Goal: Obtain resource: Download file/media

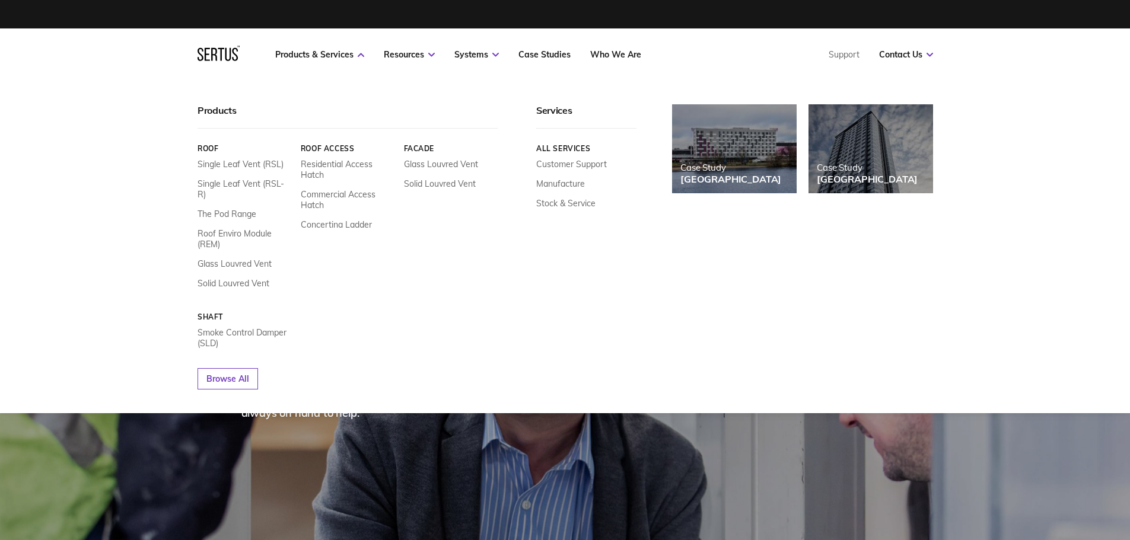
click at [217, 63] on nav "Products & Services Resources Systems Case Studies Who We Are Support Contact U…" at bounding box center [564, 54] width 735 height 52
click at [217, 56] on icon at bounding box center [218, 53] width 42 height 15
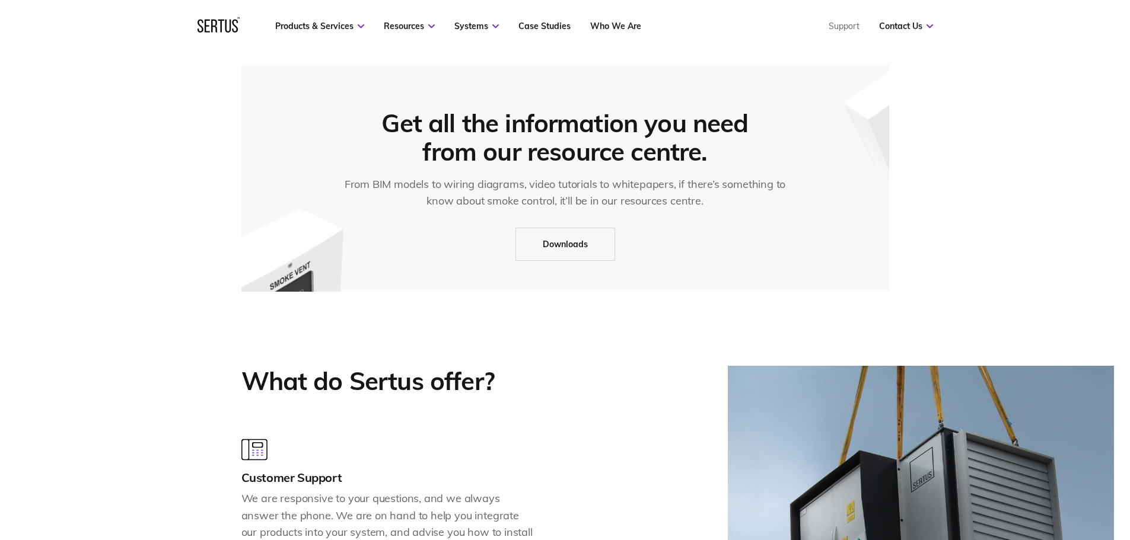
scroll to position [1038, 0]
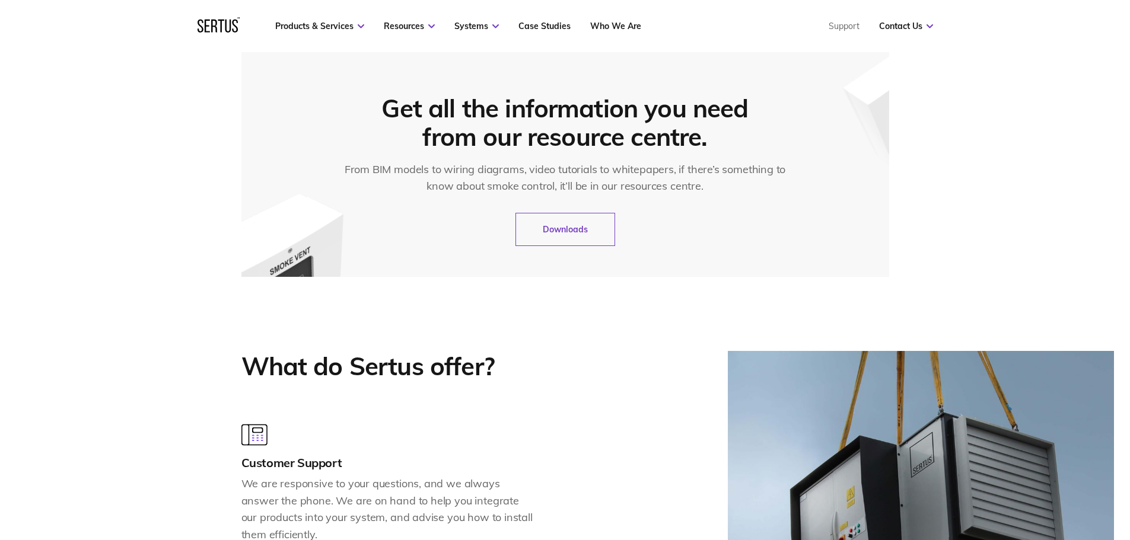
click at [553, 229] on link "Downloads" at bounding box center [565, 229] width 100 height 33
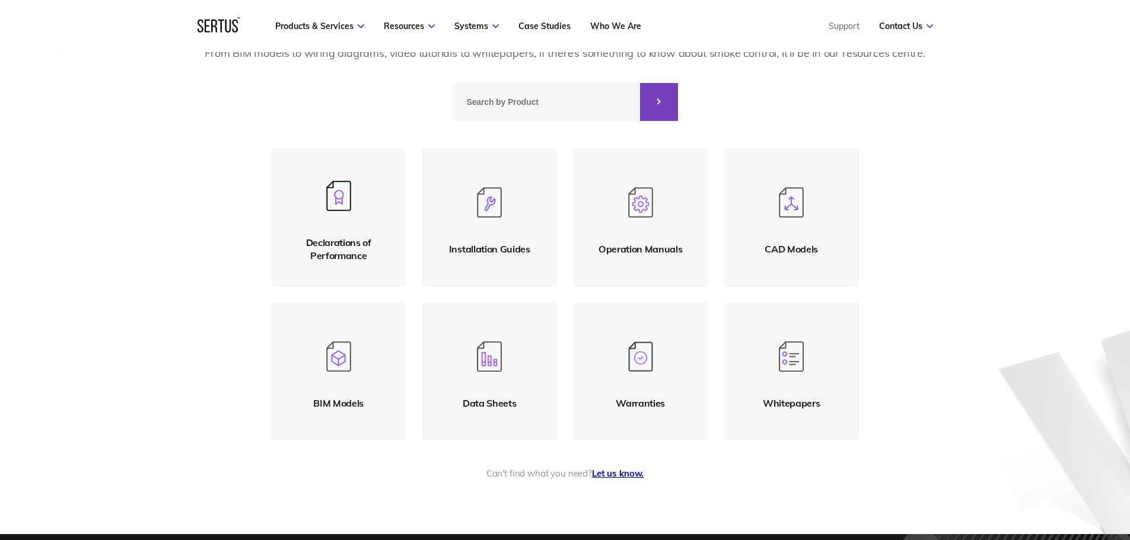
scroll to position [133, 0]
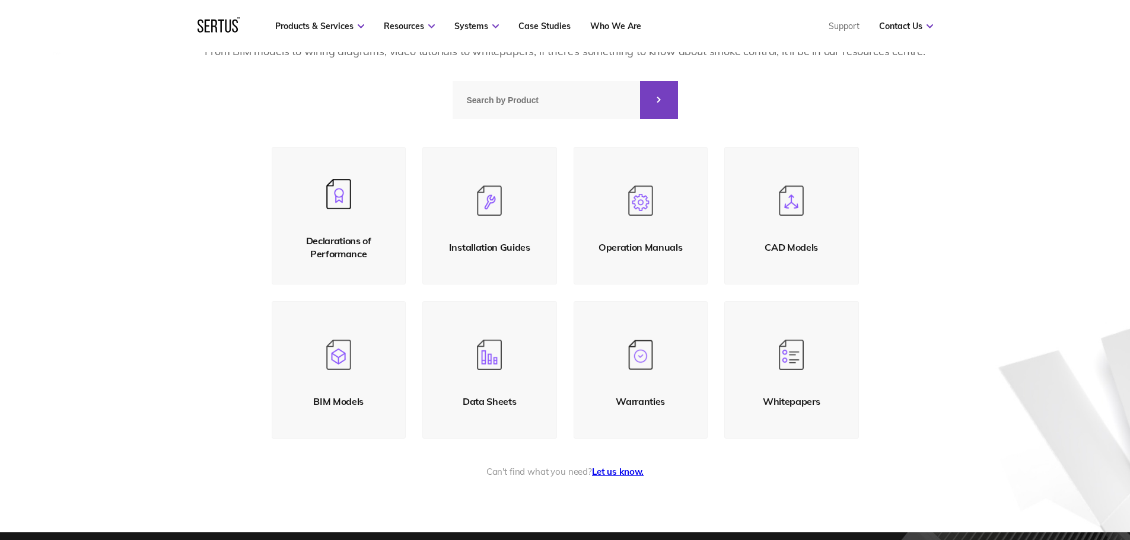
click at [646, 231] on link "Operation Manuals" at bounding box center [640, 216] width 135 height 138
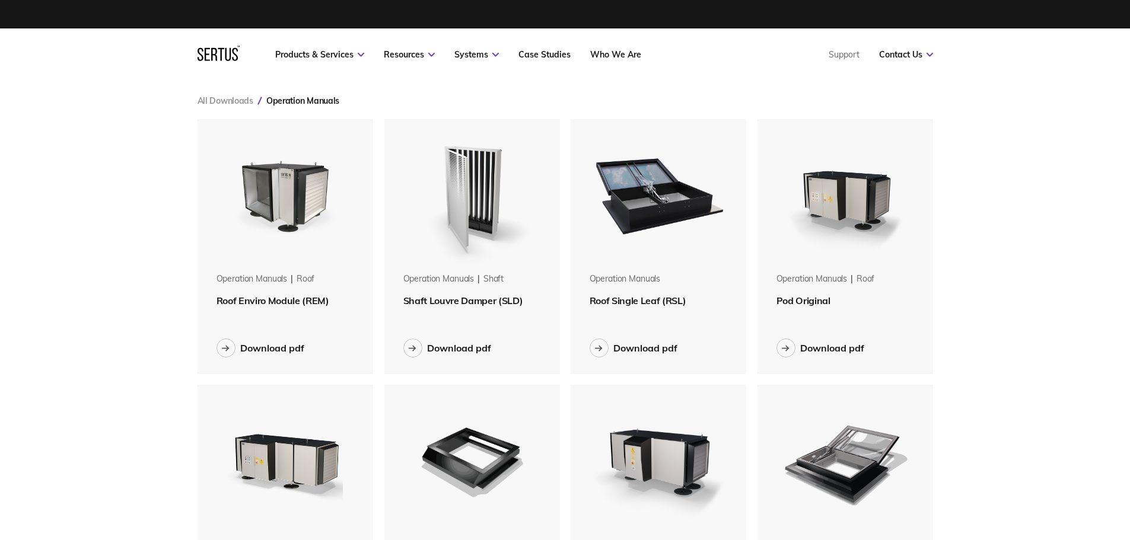
scroll to position [133, 0]
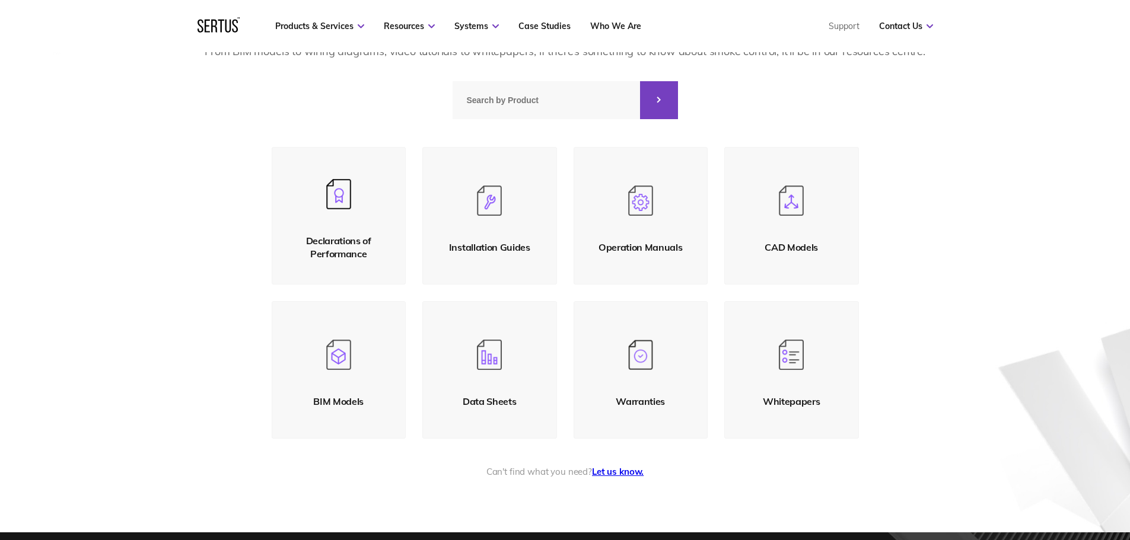
click at [492, 381] on link "Data Sheets" at bounding box center [489, 370] width 135 height 138
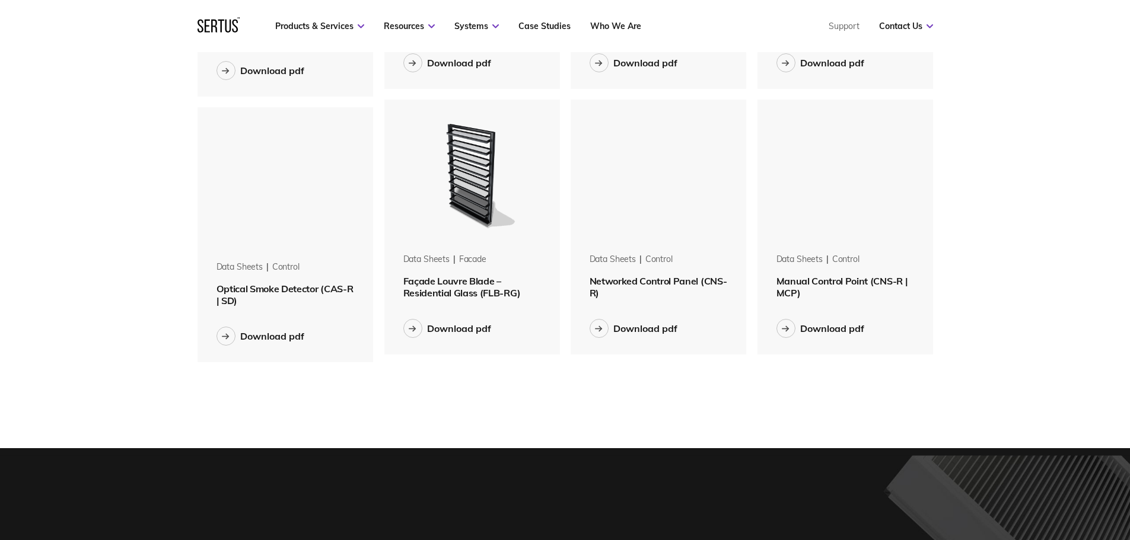
scroll to position [1364, 0]
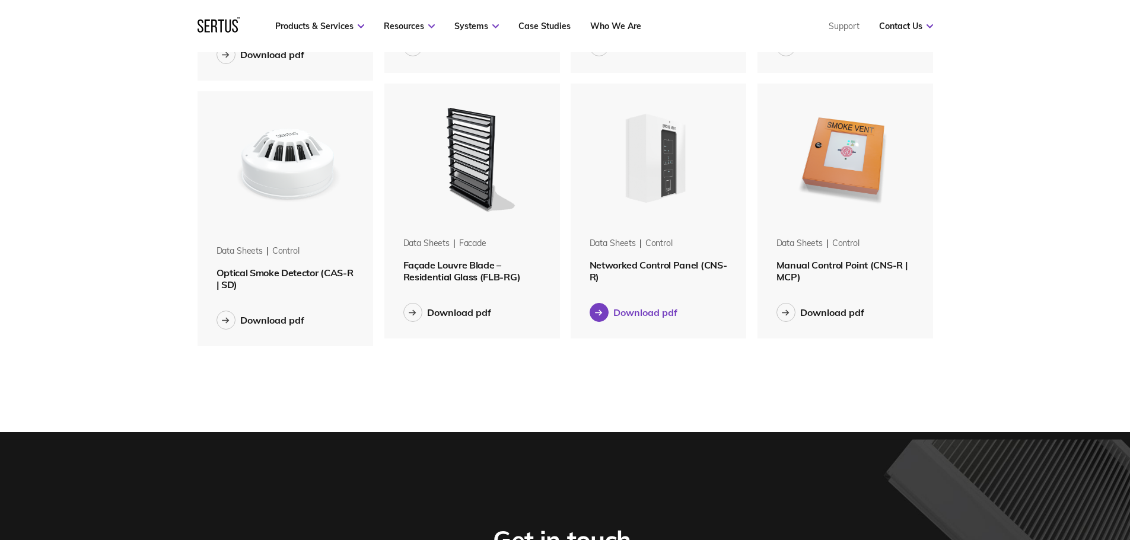
click at [640, 312] on div "Download pdf" at bounding box center [645, 313] width 64 height 12
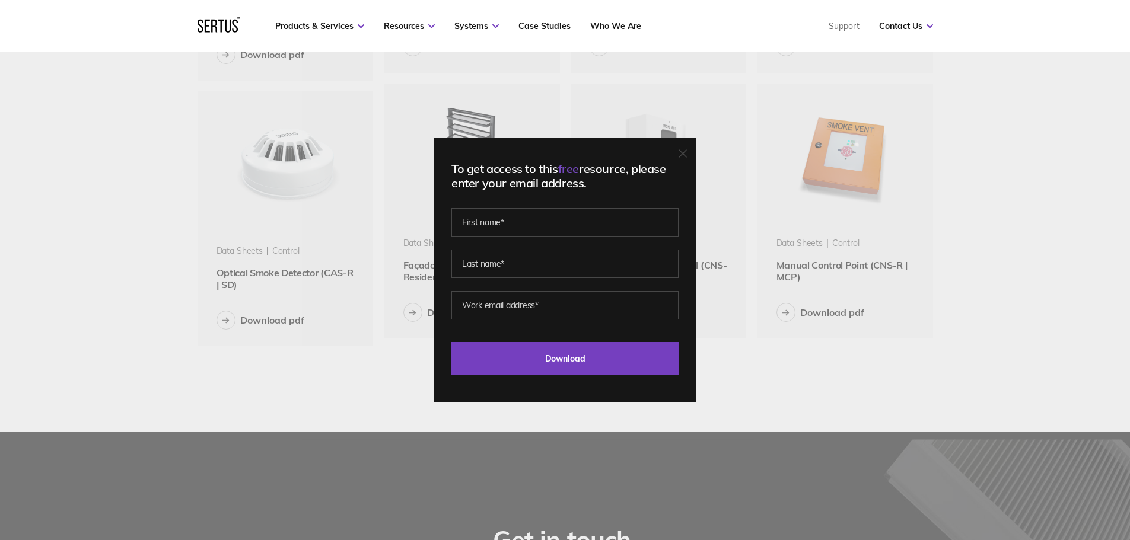
click at [746, 336] on div "To get access to this free resource, please enter your email address. Last Down…" at bounding box center [565, 270] width 1130 height 540
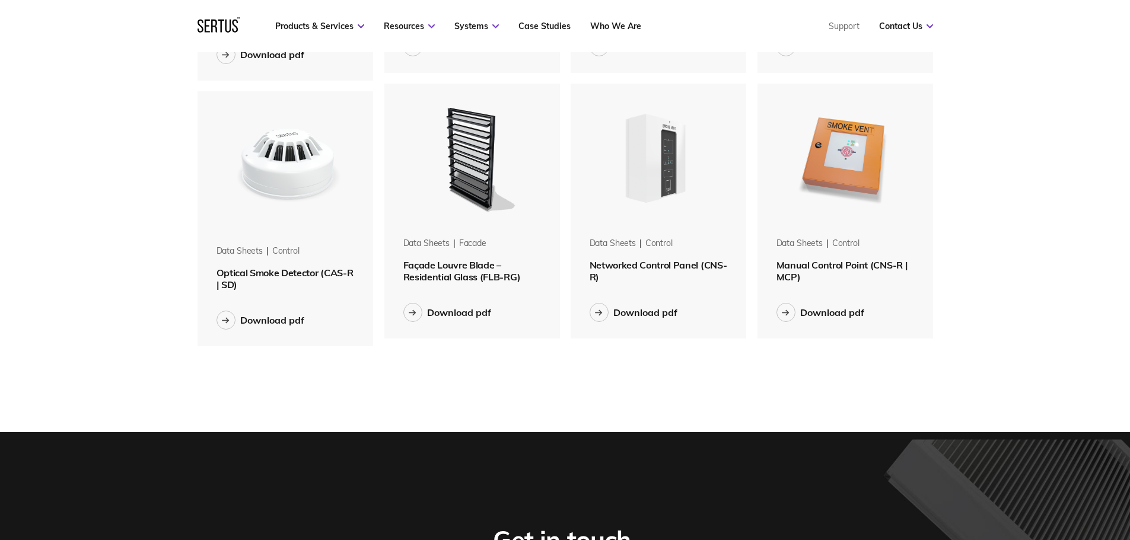
click at [687, 232] on img at bounding box center [657, 158] width 149 height 149
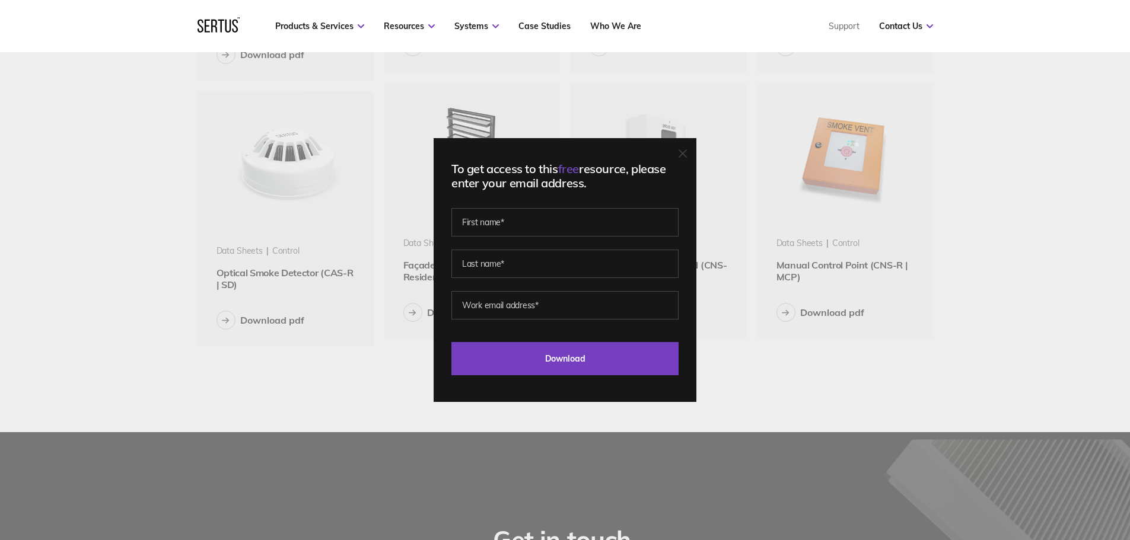
click at [772, 379] on div "To get access to this free resource, please enter your email address. Last Down…" at bounding box center [565, 270] width 1130 height 540
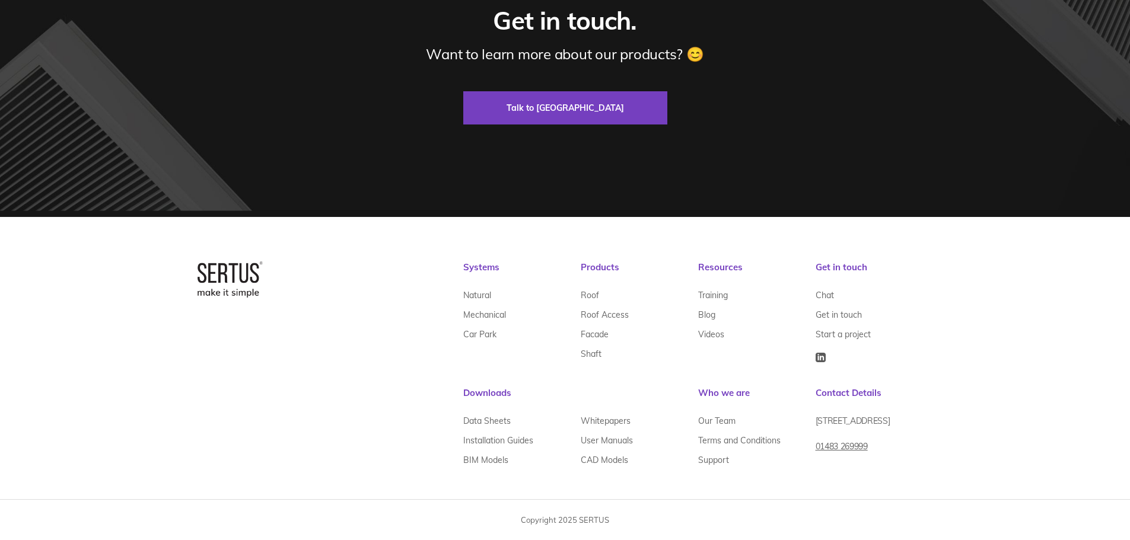
scroll to position [133, 0]
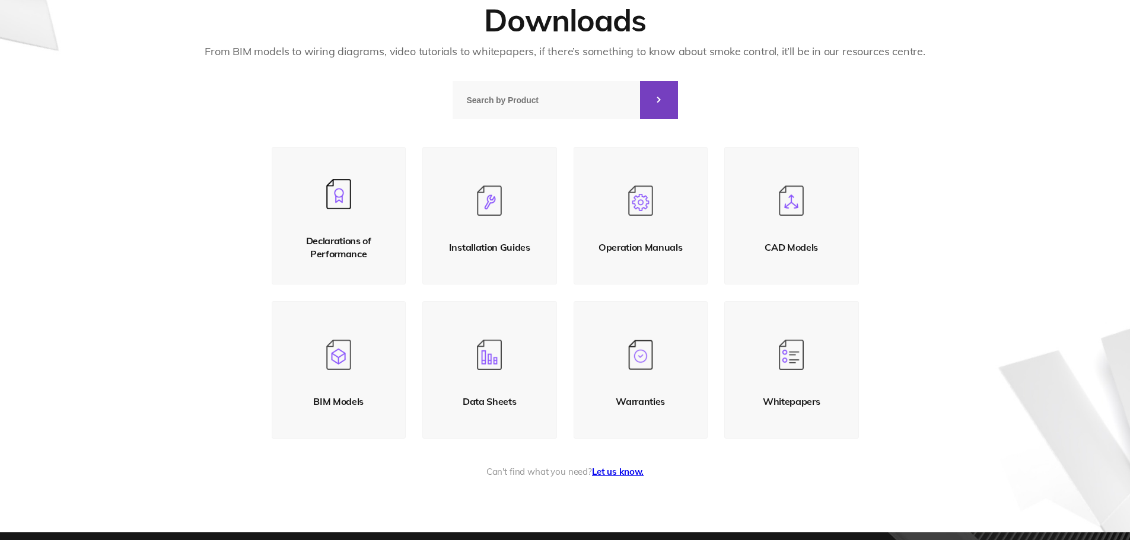
click at [503, 216] on link "Installation Guides" at bounding box center [489, 216] width 135 height 138
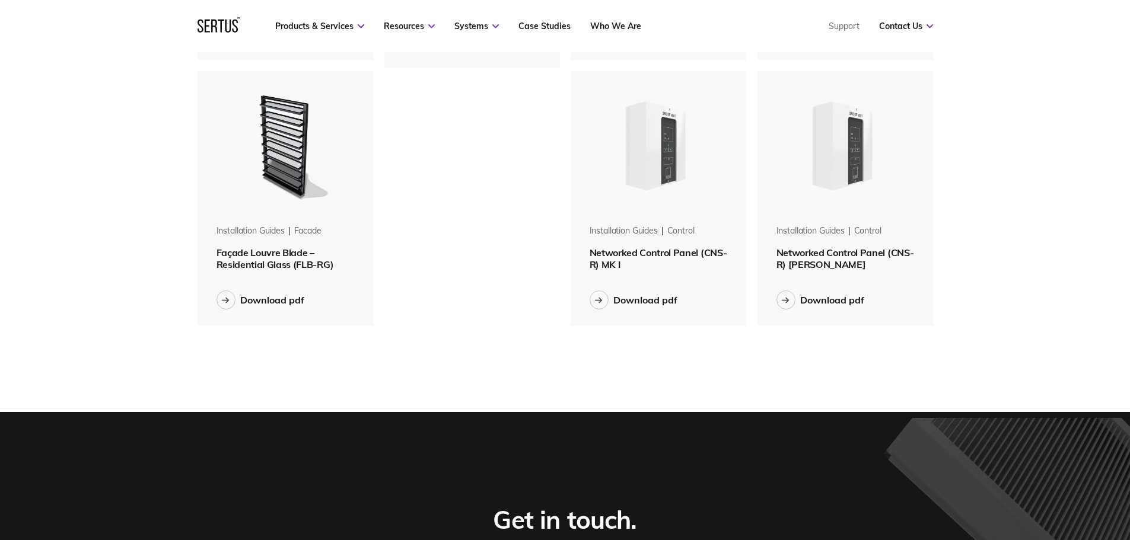
click at [731, 220] on img at bounding box center [657, 145] width 149 height 149
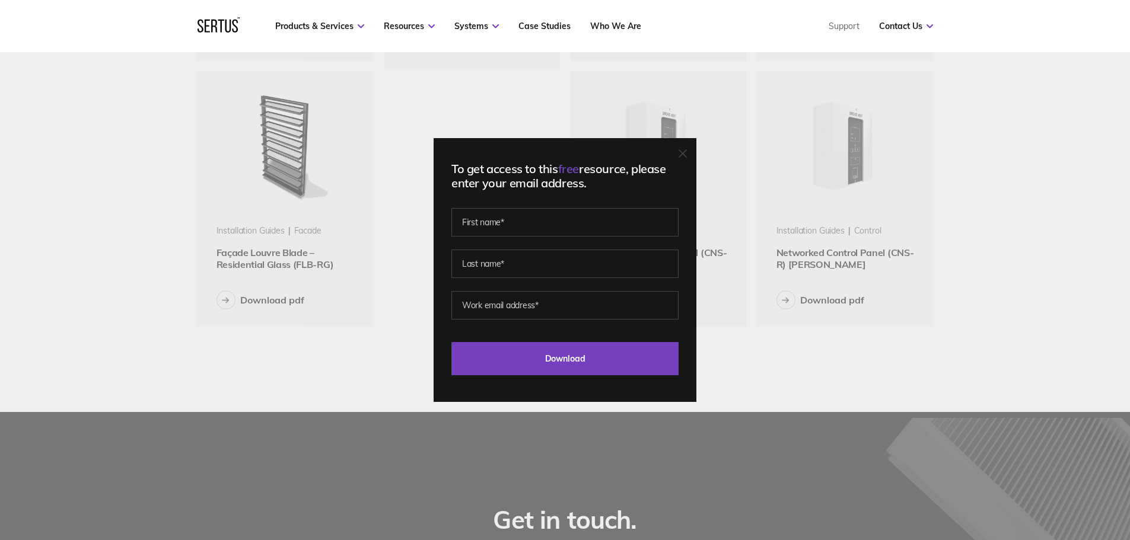
click at [809, 409] on div "To get access to this free resource, please enter your email address. Last Down…" at bounding box center [565, 270] width 1130 height 540
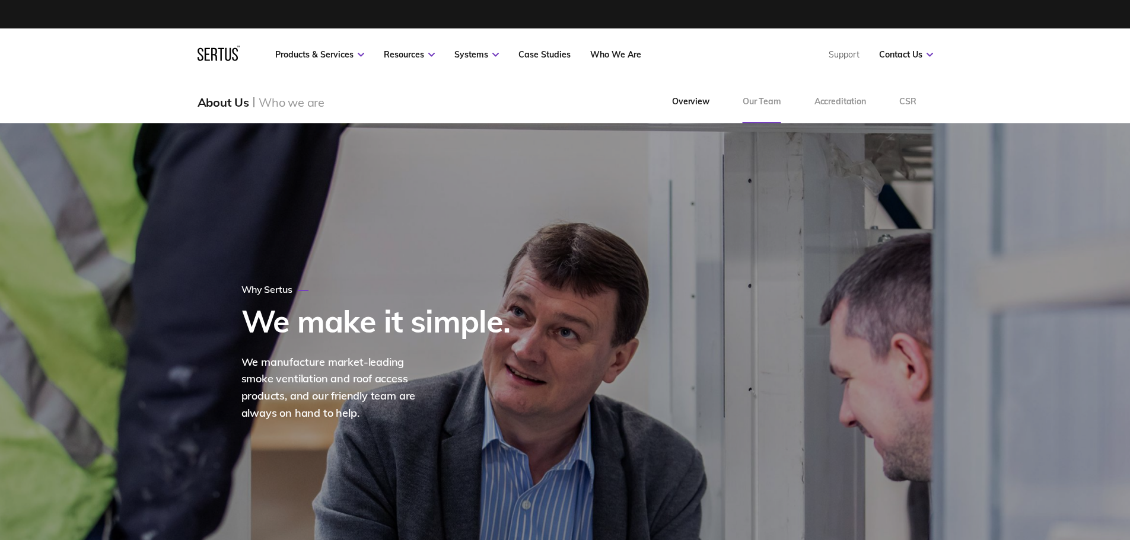
click at [764, 107] on link "Our Team" at bounding box center [762, 102] width 72 height 43
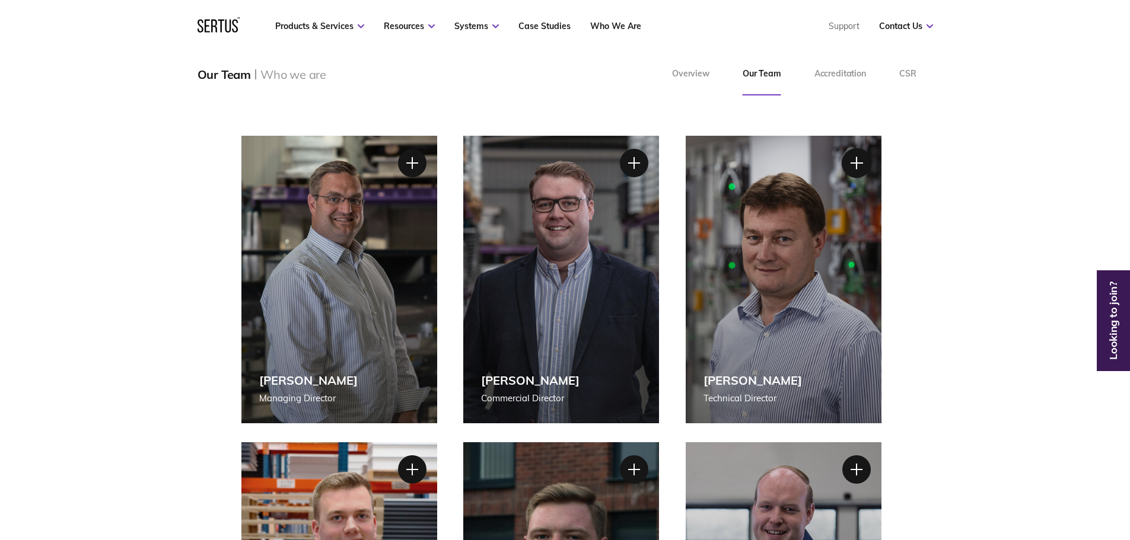
click at [852, 159] on div at bounding box center [856, 163] width 30 height 30
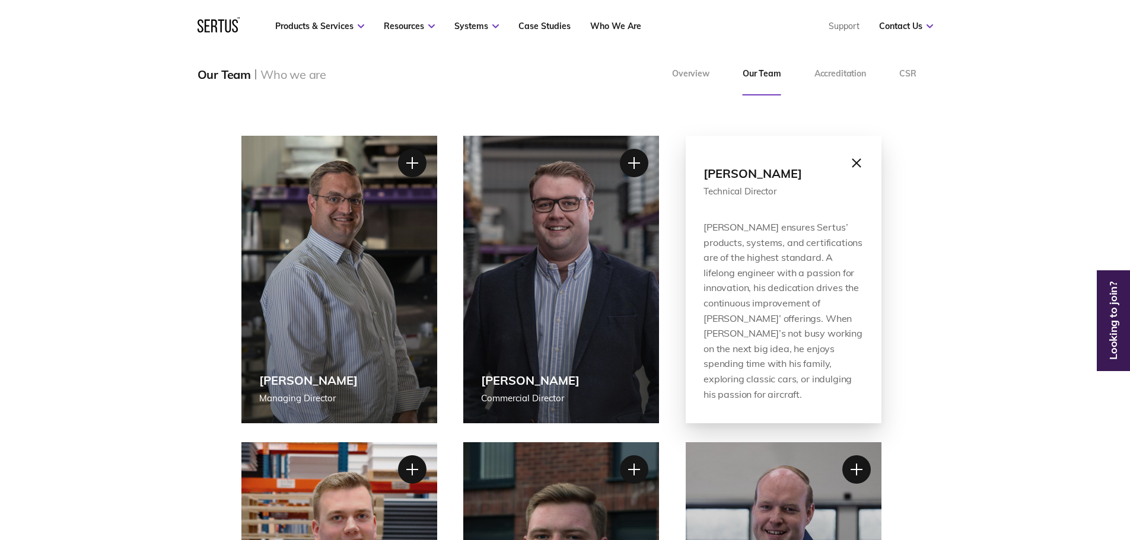
click at [202, 24] on icon at bounding box center [218, 24] width 42 height 15
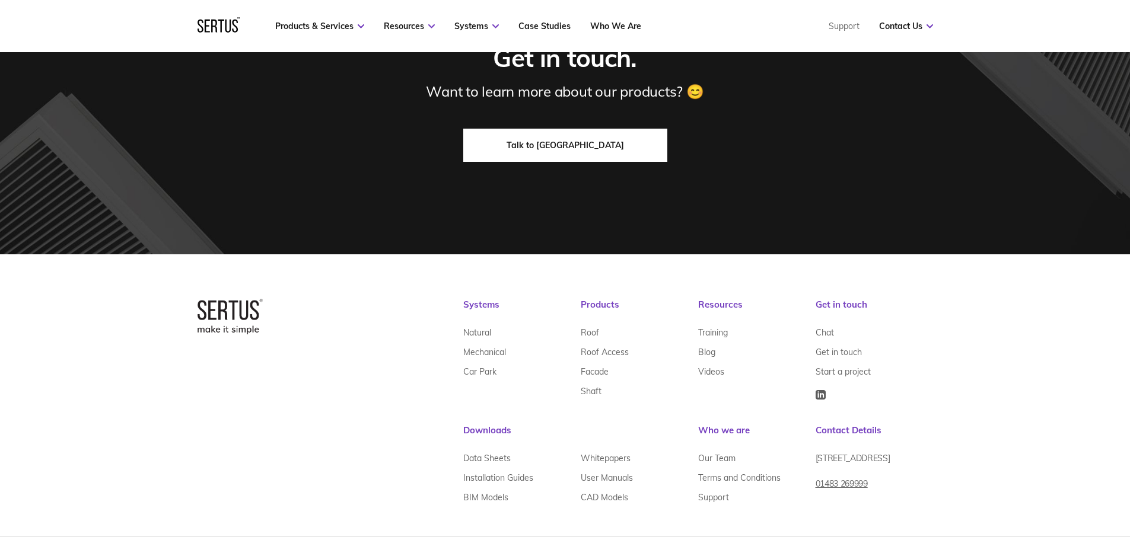
scroll to position [2895, 0]
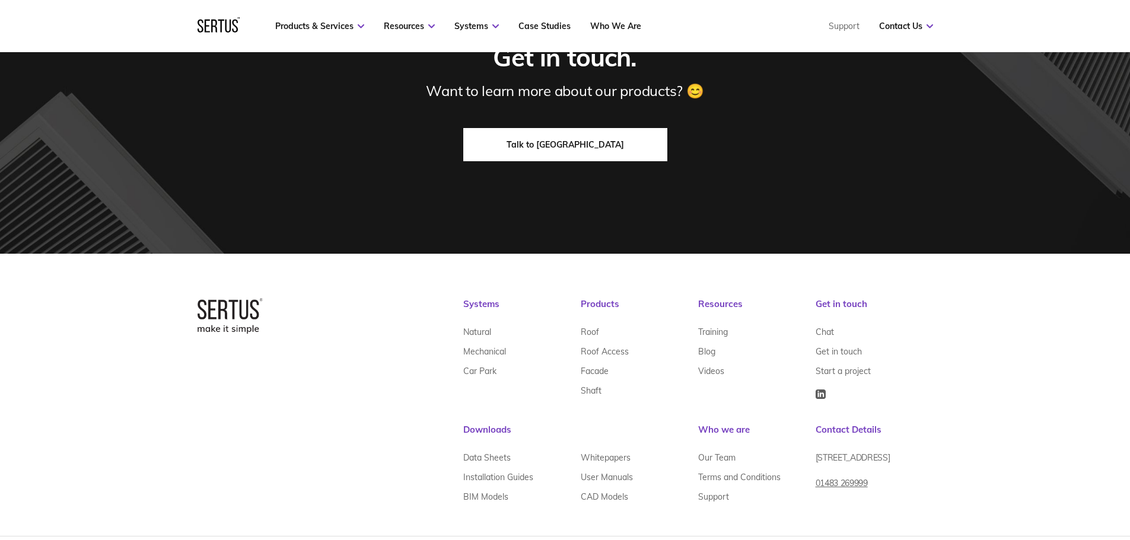
click at [570, 128] on link "Talk to [GEOGRAPHIC_DATA]" at bounding box center [565, 144] width 204 height 33
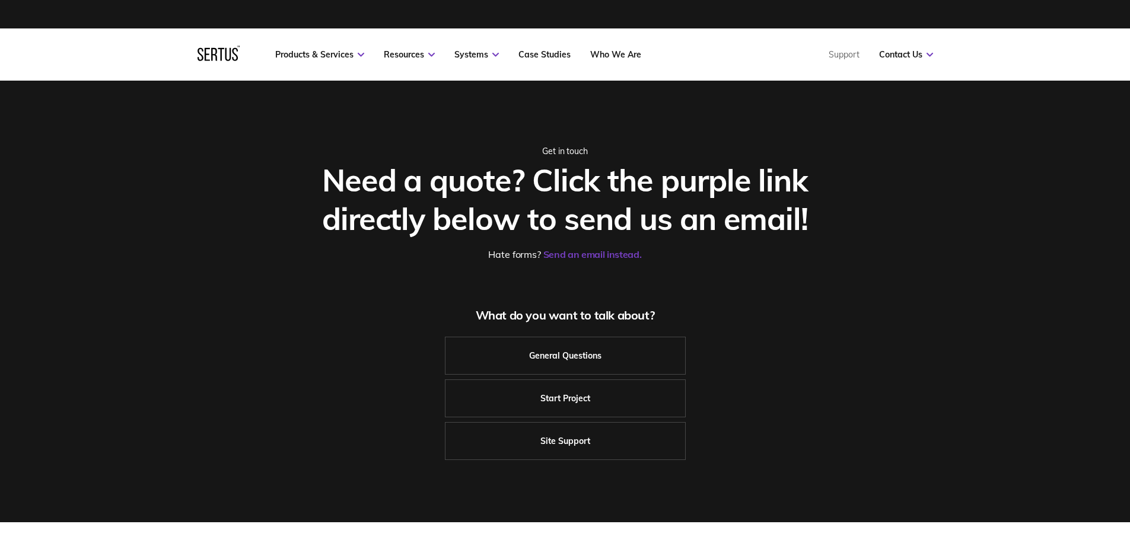
scroll to position [2895, 0]
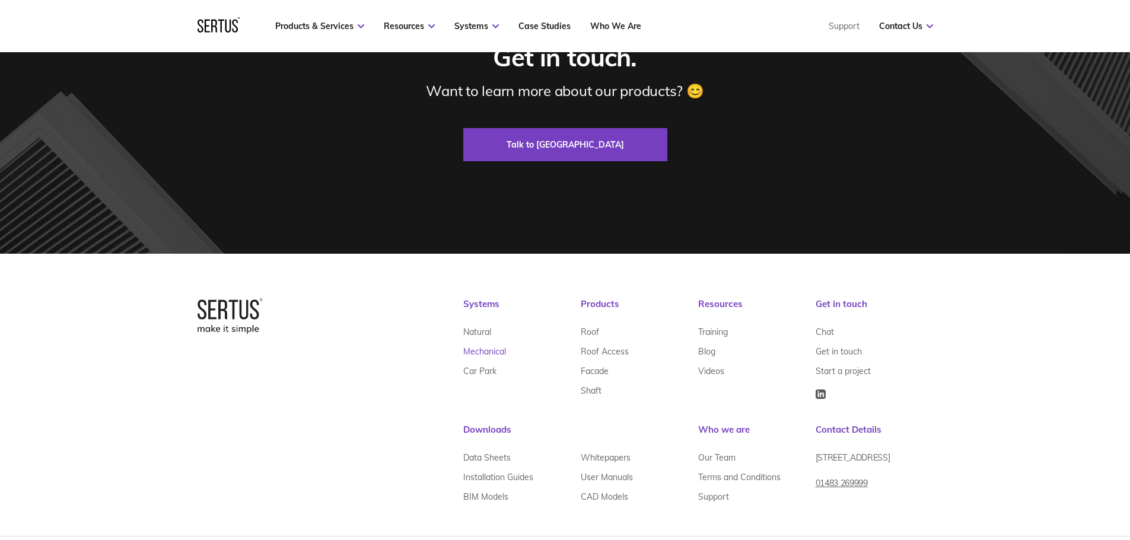
click at [492, 342] on link "Mechanical" at bounding box center [484, 352] width 43 height 20
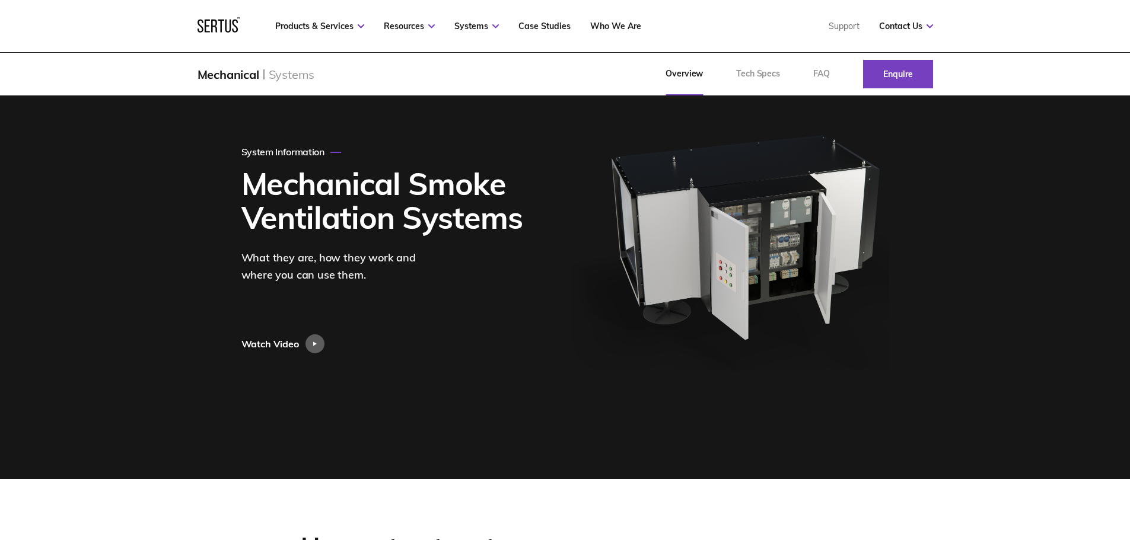
scroll to position [104, 0]
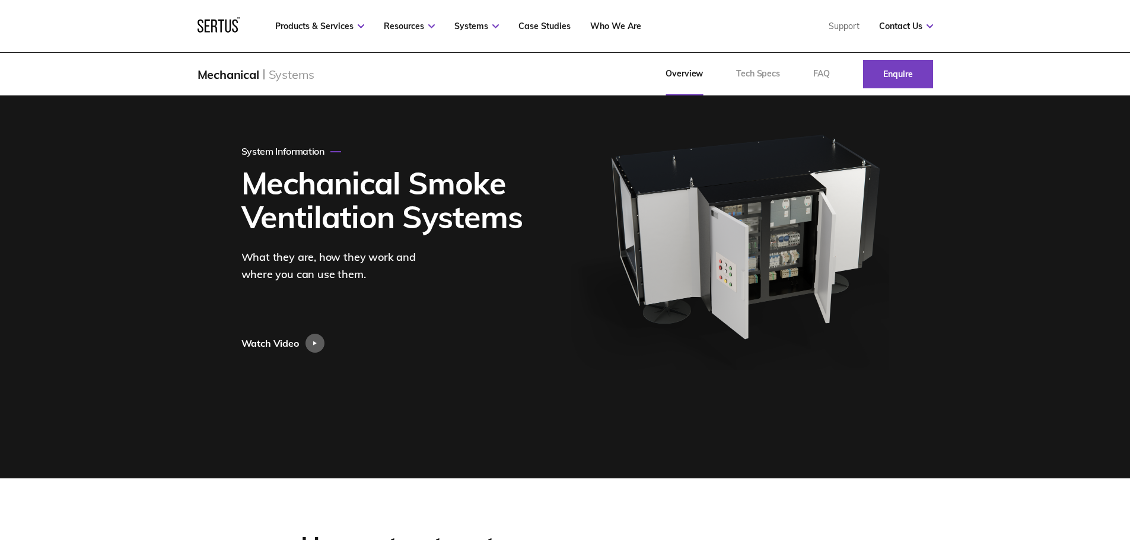
click at [780, 278] on img at bounding box center [730, 248] width 318 height 241
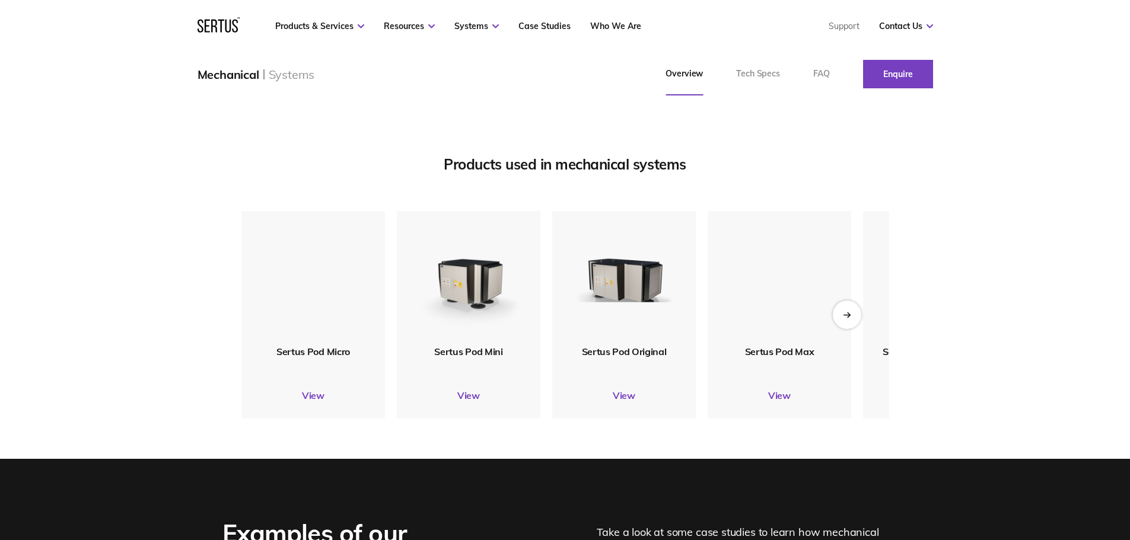
scroll to position [1379, 0]
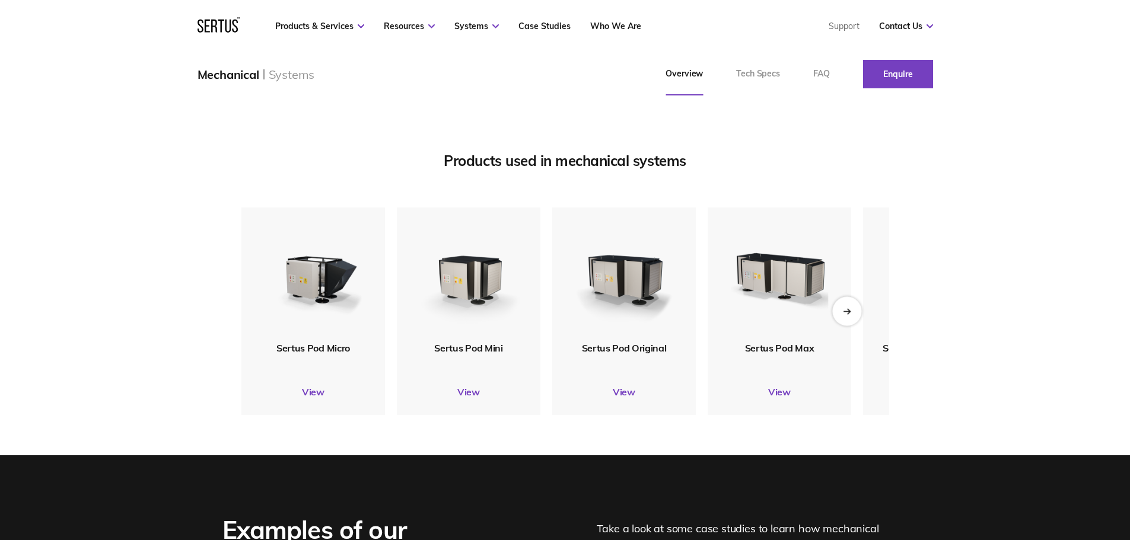
click at [855, 326] on div "Next slide" at bounding box center [846, 310] width 29 height 29
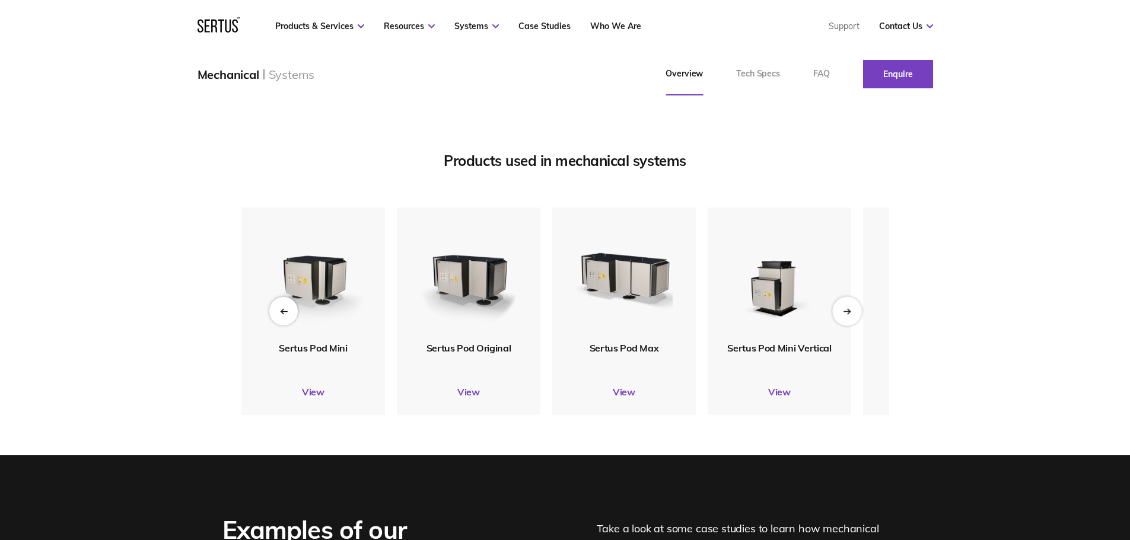
click at [855, 326] on div "Next slide" at bounding box center [846, 310] width 29 height 29
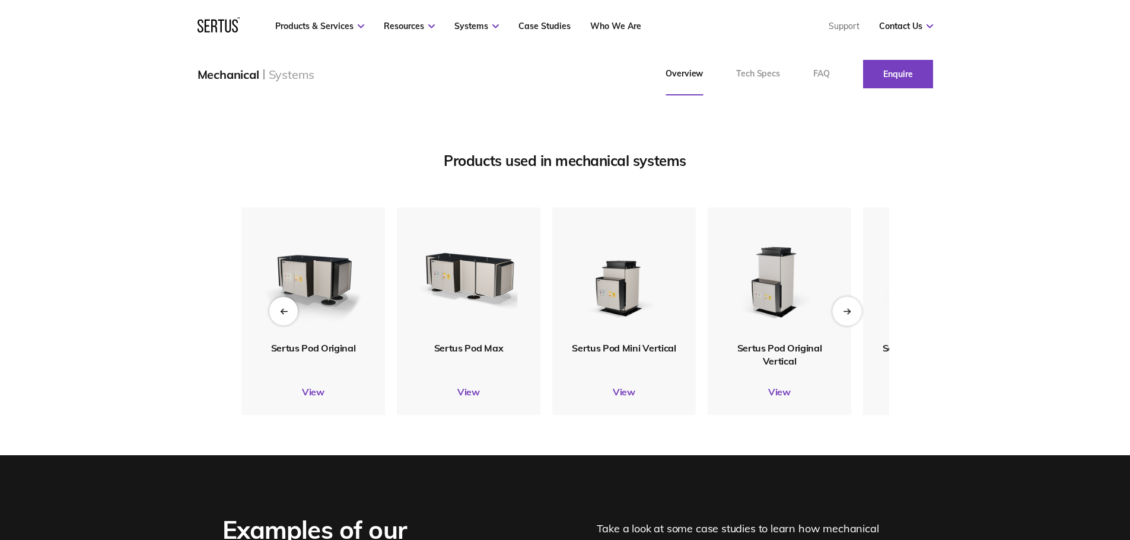
click at [855, 326] on div "Next slide" at bounding box center [846, 310] width 29 height 29
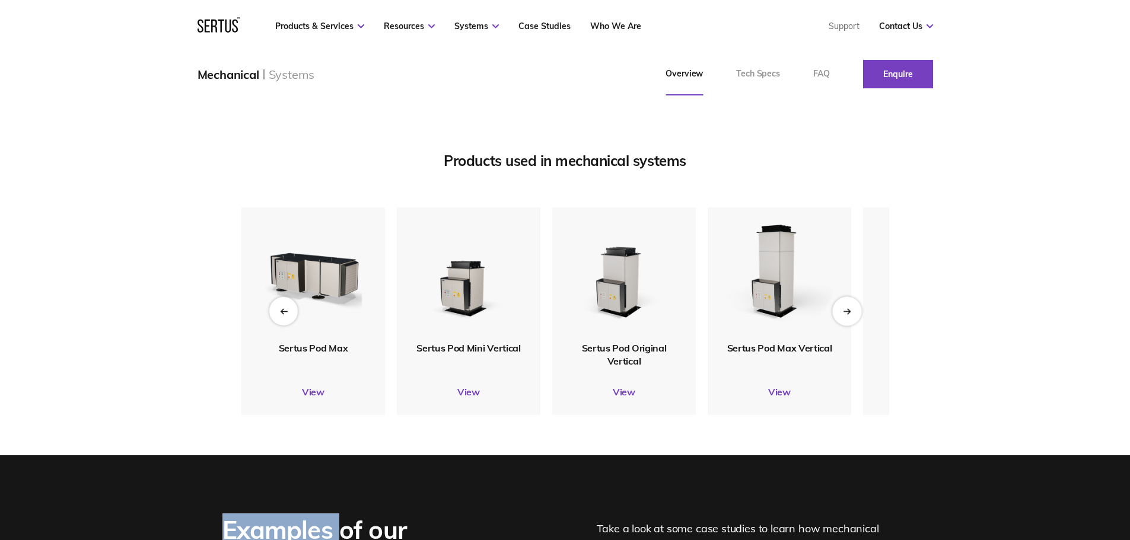
click at [855, 326] on div "Next slide" at bounding box center [846, 310] width 29 height 29
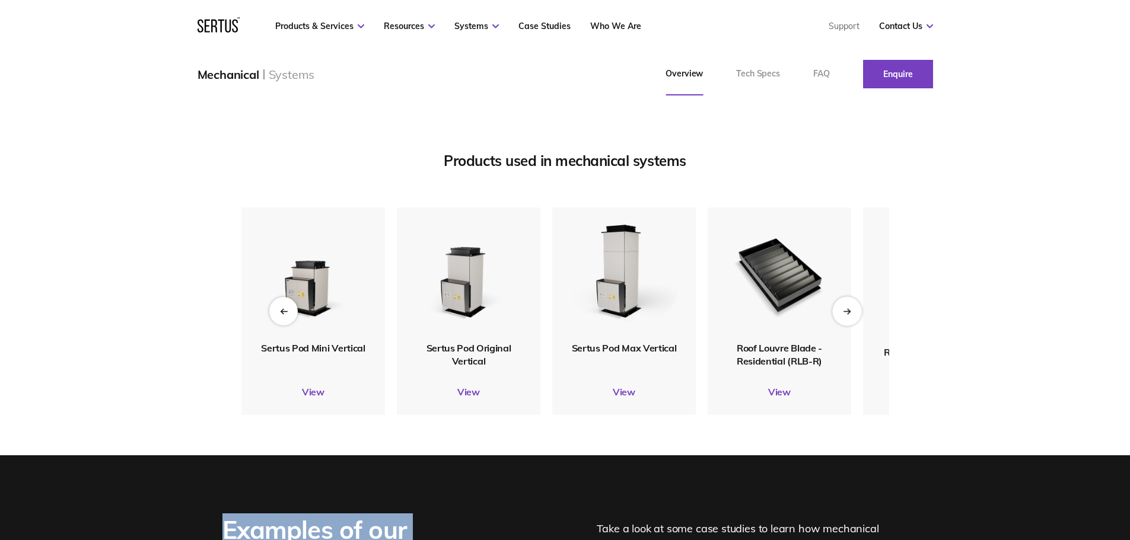
click at [855, 326] on div "Next slide" at bounding box center [846, 310] width 29 height 29
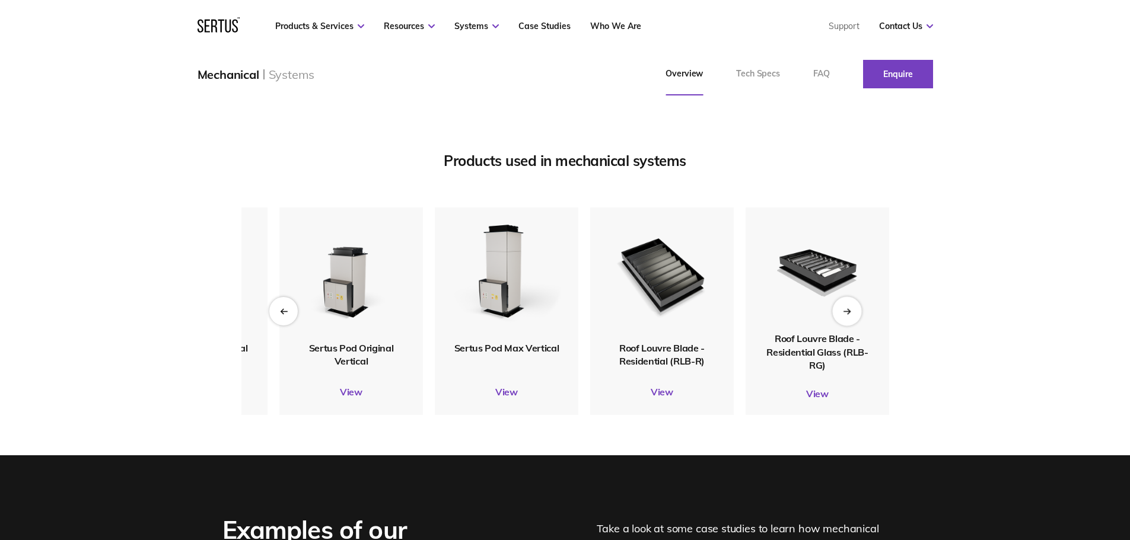
click at [855, 326] on div "Next slide" at bounding box center [846, 310] width 29 height 29
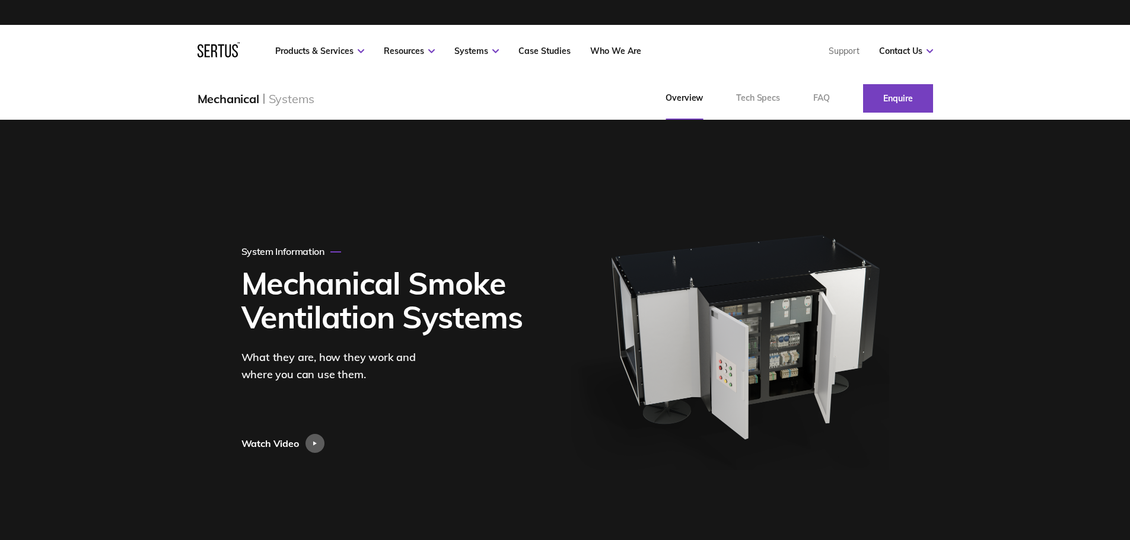
scroll to position [0, 0]
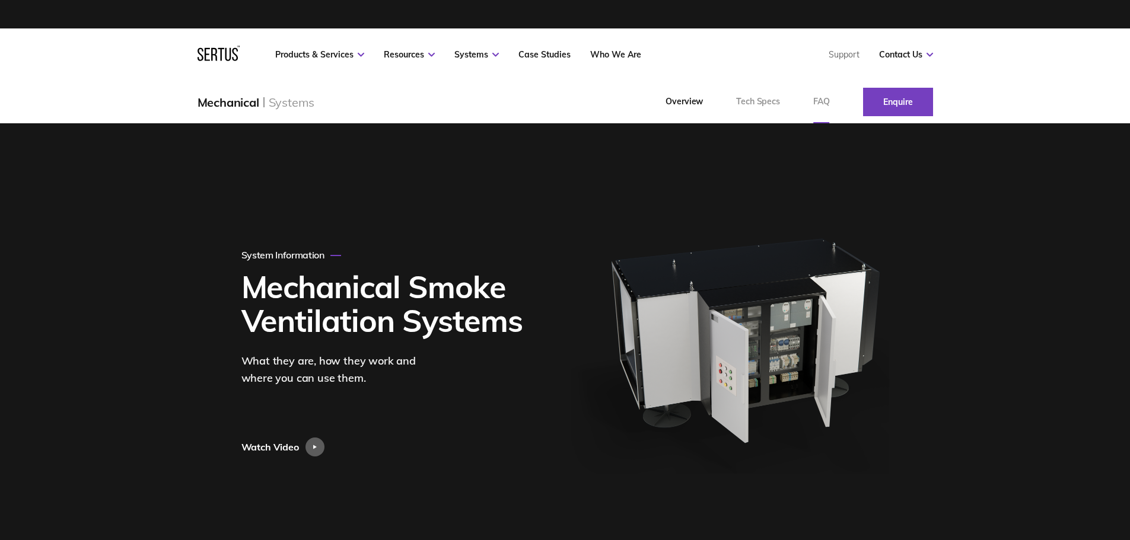
click at [817, 104] on link "FAQ" at bounding box center [821, 102] width 50 height 43
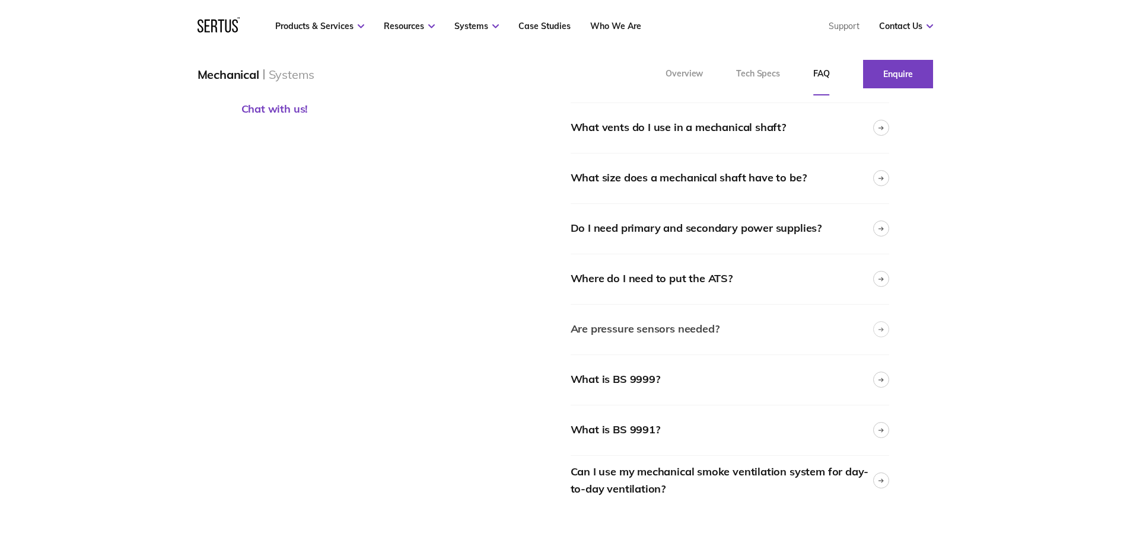
scroll to position [208, 0]
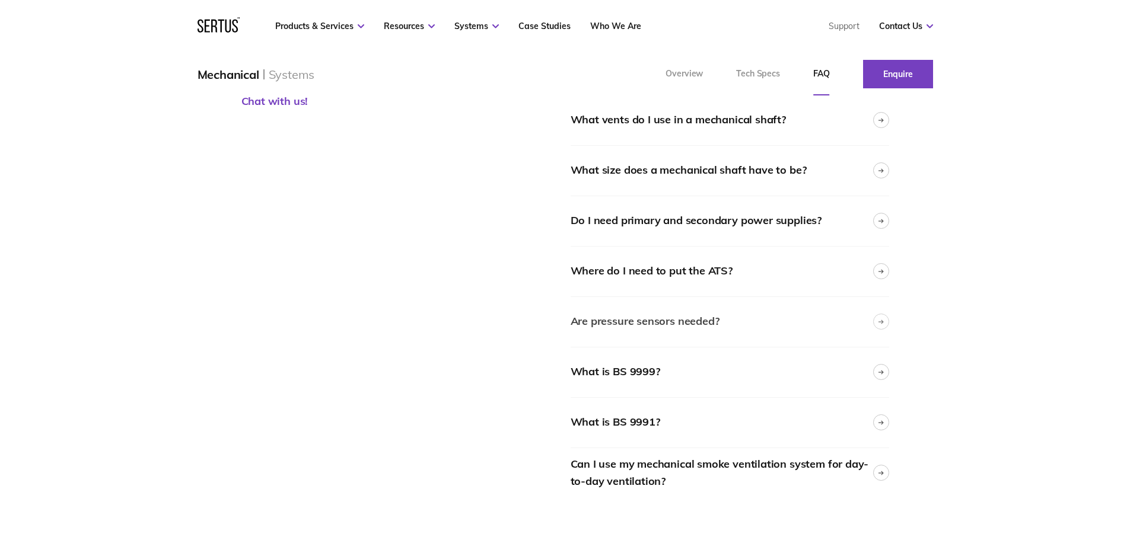
click at [699, 323] on div "Are pressure sensors needed?" at bounding box center [644, 321] width 149 height 17
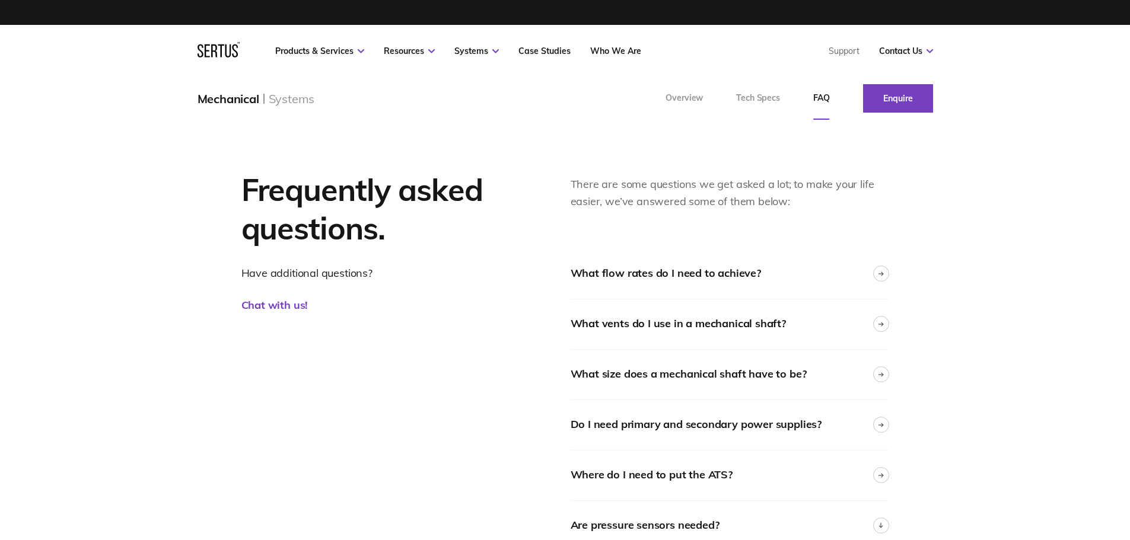
scroll to position [0, 0]
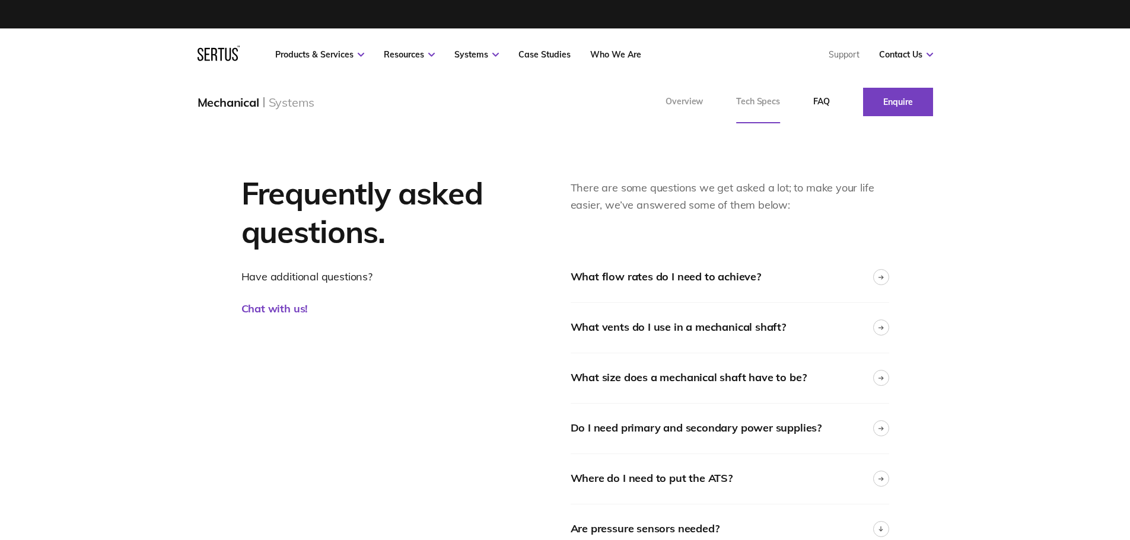
click at [763, 99] on link "Tech Specs" at bounding box center [757, 102] width 77 height 43
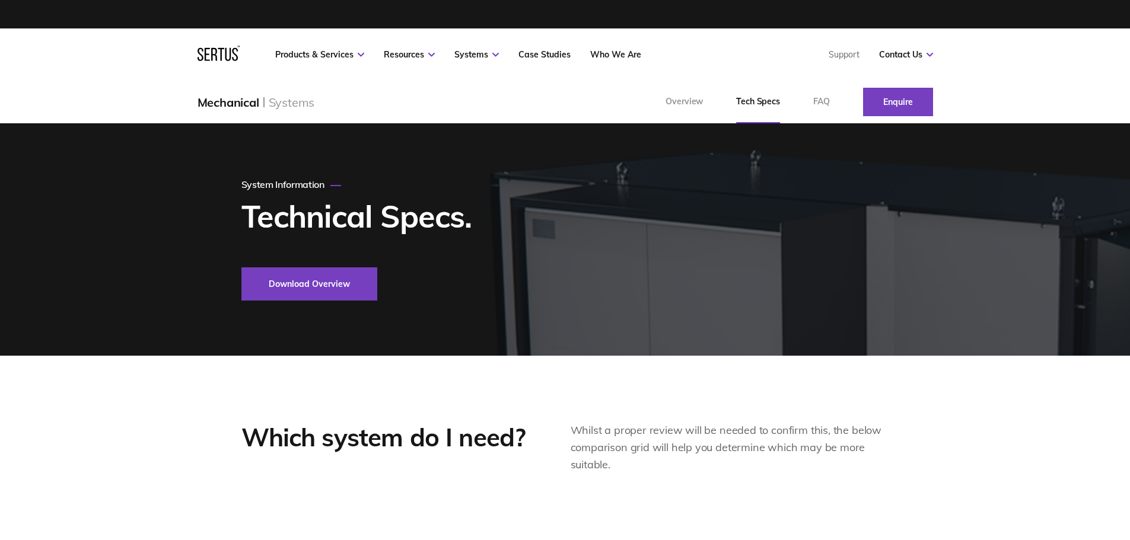
click at [330, 293] on button "Download Overview" at bounding box center [309, 283] width 136 height 33
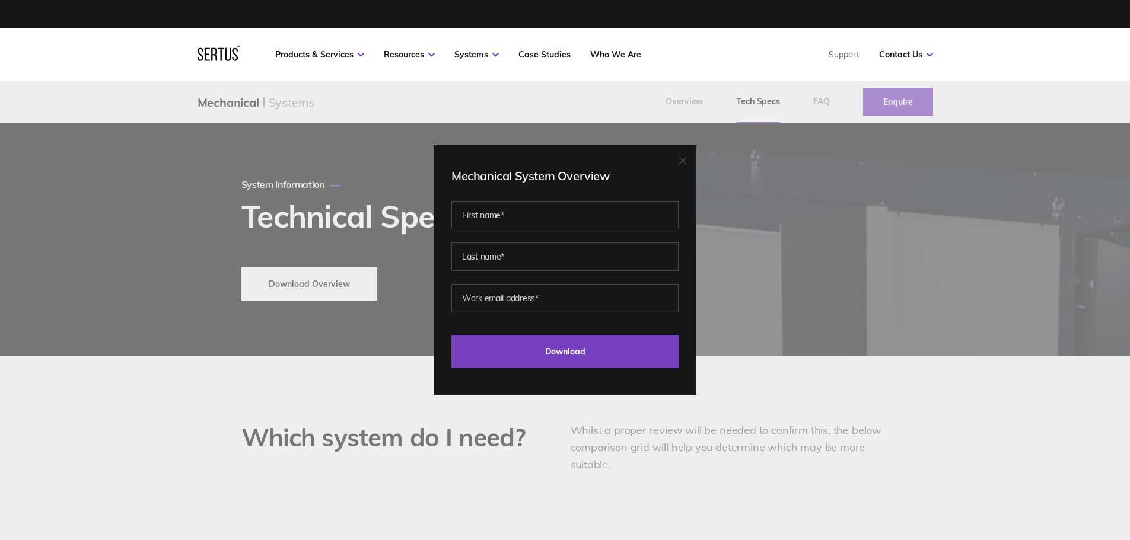
click at [634, 463] on div "Mechanical System Overview Last Download - Product Last Download - Category Dow…" at bounding box center [565, 270] width 1130 height 540
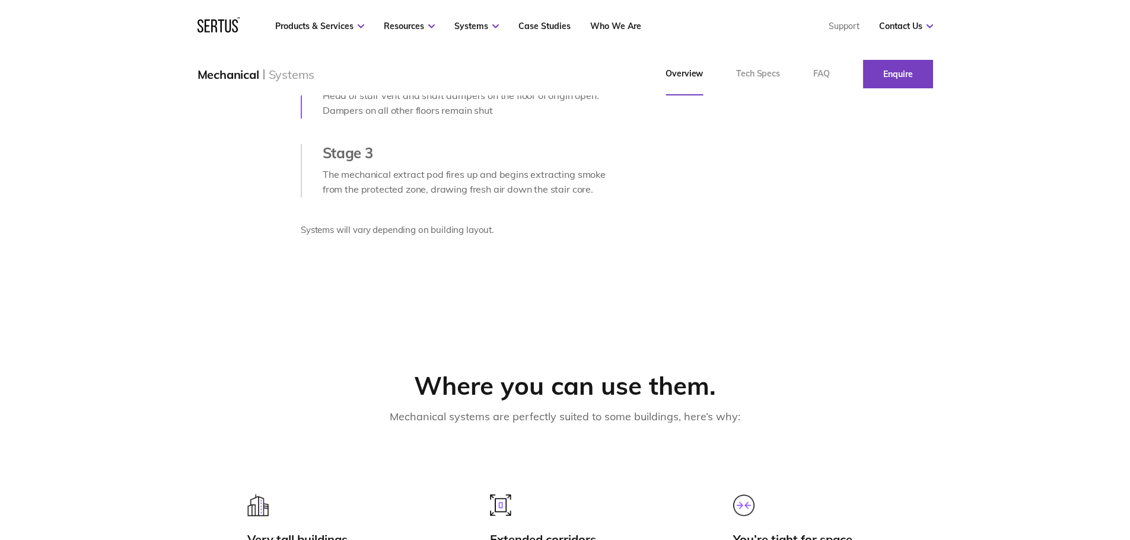
scroll to position [726, 0]
